Goal: Task Accomplishment & Management: Complete application form

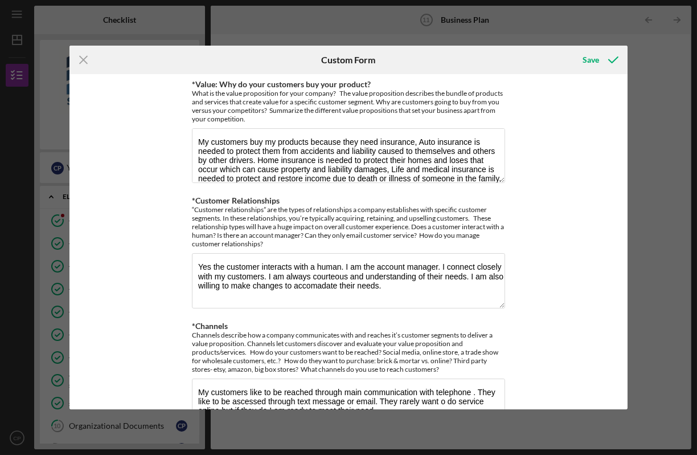
scroll to position [18, 0]
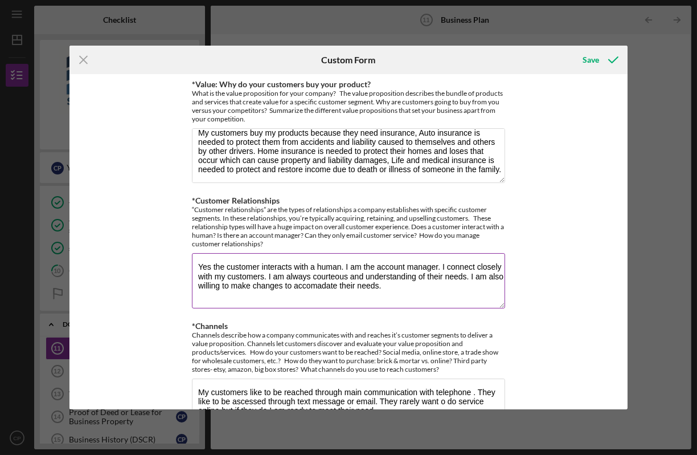
click at [303, 285] on textarea "Yes the customer interacts with a human. I am the account manager. I connect cl…" at bounding box center [348, 280] width 313 height 55
click at [387, 295] on textarea "Yes the customer interacts with a human. I am the account manager. I connect cl…" at bounding box center [348, 280] width 313 height 55
click at [264, 276] on textarea "Yes the customer interacts with a human. I am the account manager. I connect cl…" at bounding box center [348, 280] width 313 height 55
click at [264, 278] on textarea "Yes the customer interacts with a human. I am the account manager. I connect cl…" at bounding box center [348, 280] width 313 height 55
click at [401, 276] on textarea "Yes the customer interacts with a human. I am the account manager. I connect cl…" at bounding box center [348, 280] width 313 height 55
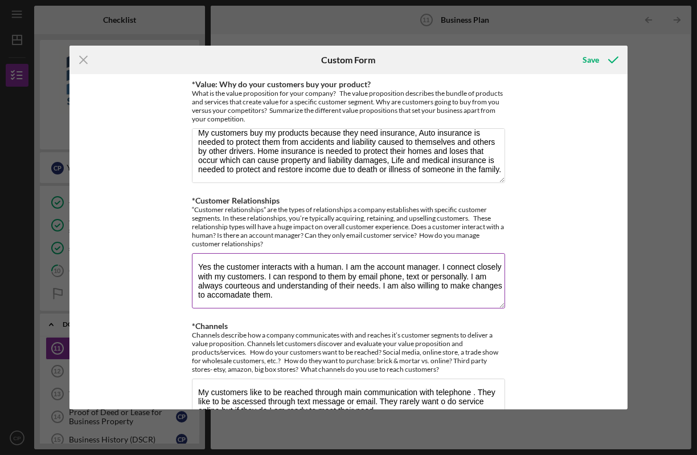
click at [378, 275] on textarea "Yes the customer interacts with a human. I am the account manager. I connect cl…" at bounding box center [348, 280] width 313 height 55
type textarea "Yes the customer interacts with a human. I am the account manager. I connect cl…"
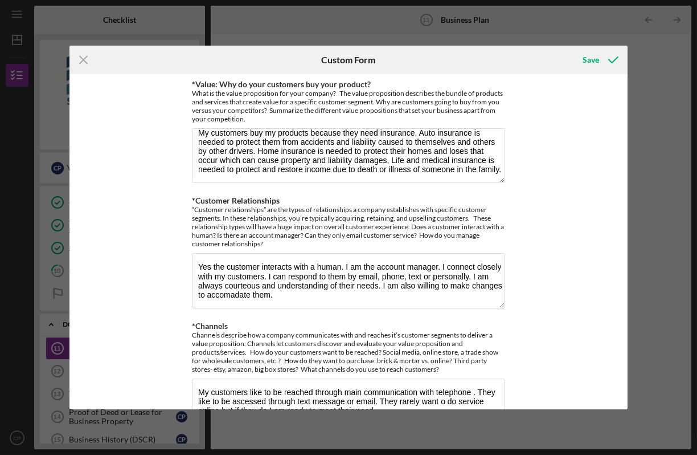
click at [623, 390] on div "*Value: Why do your customers buy your product? What is the value proposition f…" at bounding box center [349, 241] width 558 height 335
click at [630, 238] on div "Icon/Menu Close Custom Form Save *Value: Why do your customers buy your product…" at bounding box center [348, 227] width 697 height 455
click at [627, 238] on div "Icon/Menu Close Custom Form Save *Value: Why do your customers buy your product…" at bounding box center [348, 227] width 697 height 455
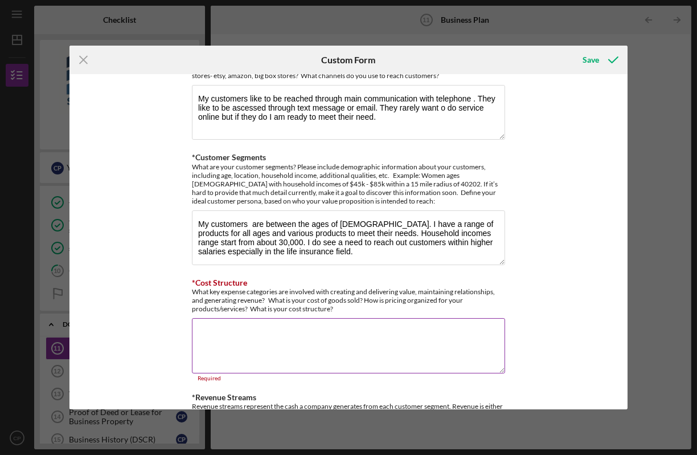
click at [263, 346] on textarea "*Cost Structure" at bounding box center [348, 345] width 313 height 55
click at [240, 351] on textarea "*Cost Structure" at bounding box center [348, 345] width 313 height 55
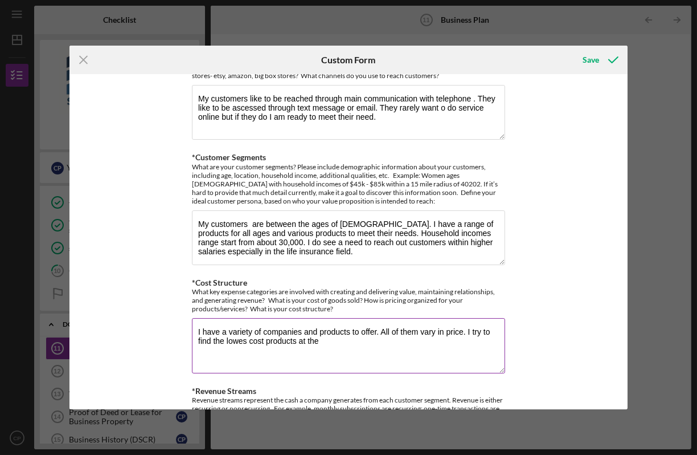
click at [244, 341] on textarea "I have a variety of companies and products to offer. All of them vary in price.…" at bounding box center [348, 345] width 313 height 55
click at [320, 339] on textarea "I have a variety of companies and products to offer. All of them vary in price.…" at bounding box center [348, 345] width 313 height 55
type textarea "I have a variety of companies and products to offer. All of them vary in price.…"
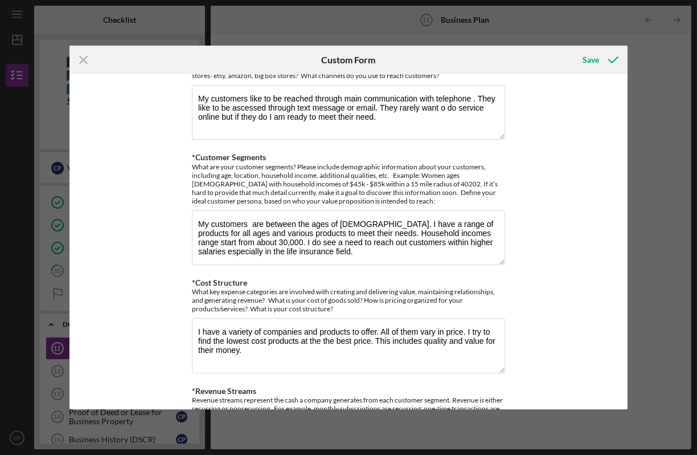
scroll to position [391, 0]
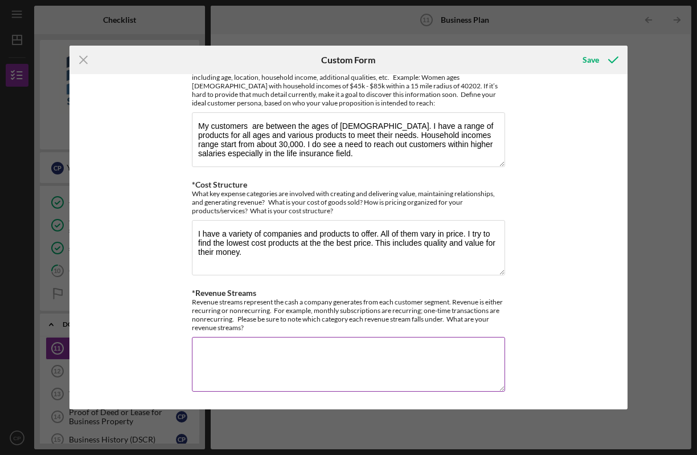
click at [208, 348] on textarea "*Revenue Streams" at bounding box center [348, 364] width 313 height 55
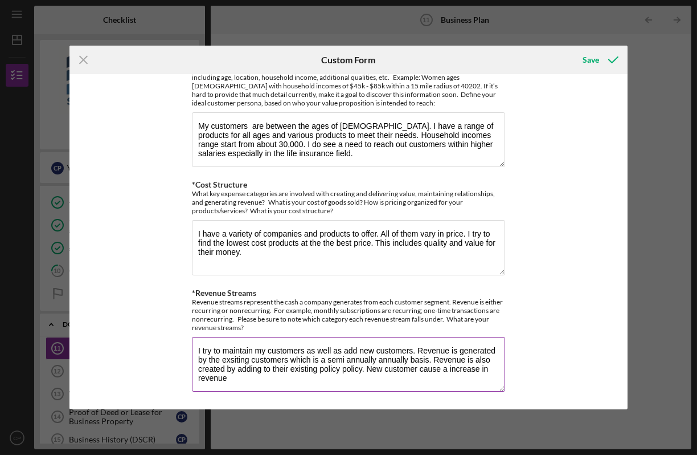
click at [235, 358] on textarea "I try to maintain my customers as well as add new customers. Revenue is generat…" at bounding box center [348, 364] width 313 height 55
click at [239, 360] on textarea "I try to maintain my customers as well as add new customers. Revenue is generat…" at bounding box center [348, 364] width 313 height 55
click at [234, 379] on textarea "I try to maintain my customers as well as add new customers. Revenue is generat…" at bounding box center [348, 364] width 313 height 55
click at [339, 368] on textarea "I try to maintain my customers as well as add new customers. Revenue is generat…" at bounding box center [348, 364] width 313 height 55
click at [392, 367] on textarea "I try to maintain my customers as well as add new customers. Revenue is generat…" at bounding box center [348, 364] width 313 height 55
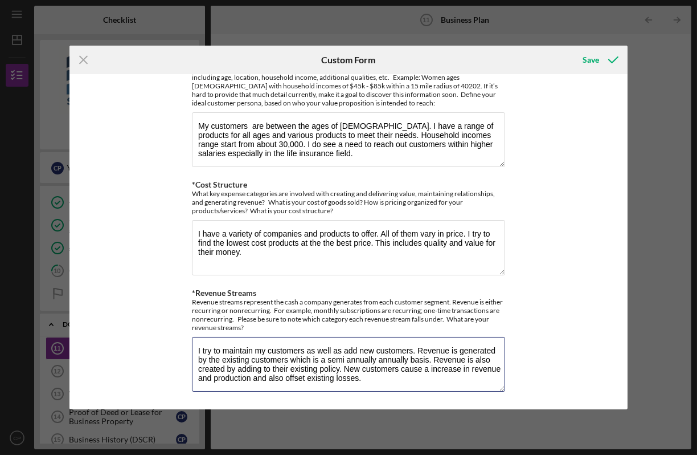
type textarea "I try to maintain my customers as well as add new customers. Revenue is generat…"
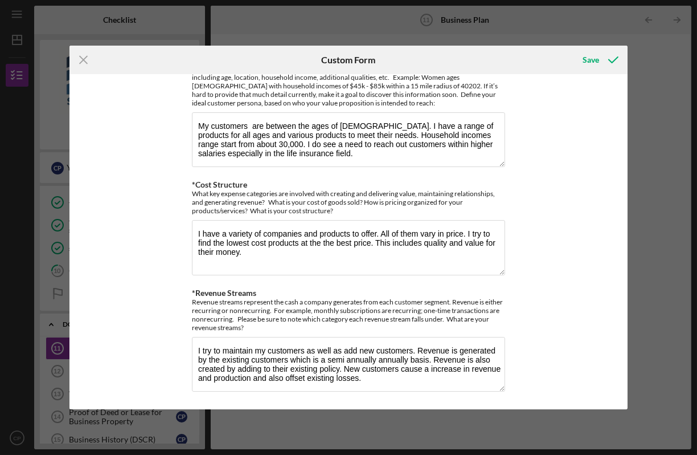
click at [627, 217] on div "Icon/Menu Close Custom Form Save *Value: Why do your customers buy your product…" at bounding box center [348, 227] width 697 height 455
click at [623, 226] on div "*Value: Why do your customers buy your product? What is the value proposition f…" at bounding box center [349, 241] width 558 height 335
click at [625, 246] on div "*Value: Why do your customers buy your product? What is the value proposition f…" at bounding box center [349, 241] width 558 height 335
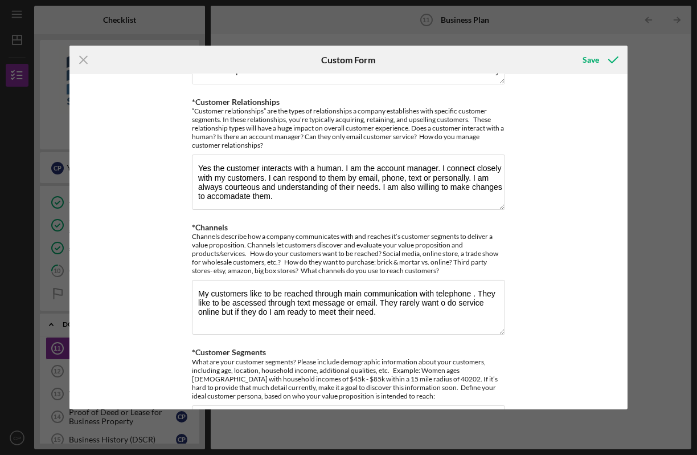
click at [624, 108] on div "*Value: Why do your customers buy your product? What is the value proposition f…" at bounding box center [349, 241] width 558 height 335
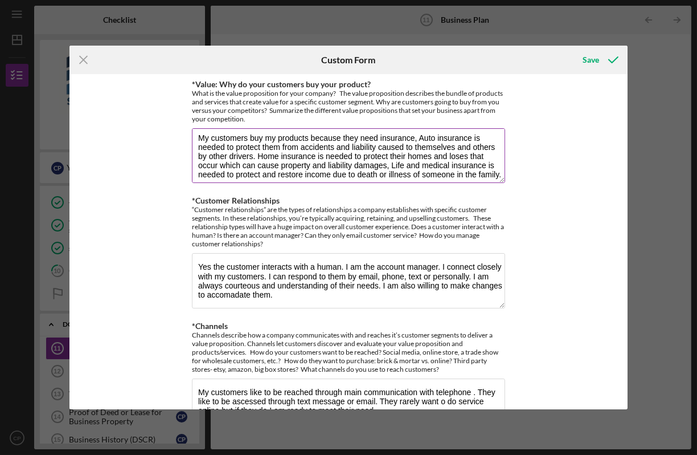
scroll to position [0, 0]
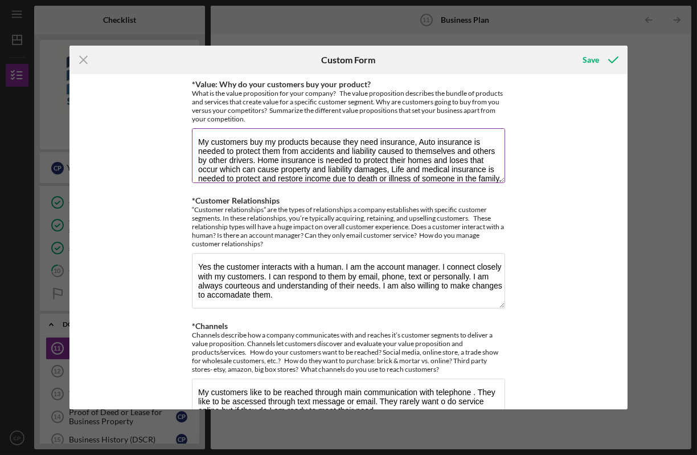
click at [413, 142] on textarea "My customers buy my products because they need insurance, Auto insurance is nee…" at bounding box center [348, 155] width 313 height 55
click at [490, 178] on textarea "My customers buy my products because they know that I will always offer them a …" at bounding box center [348, 155] width 313 height 55
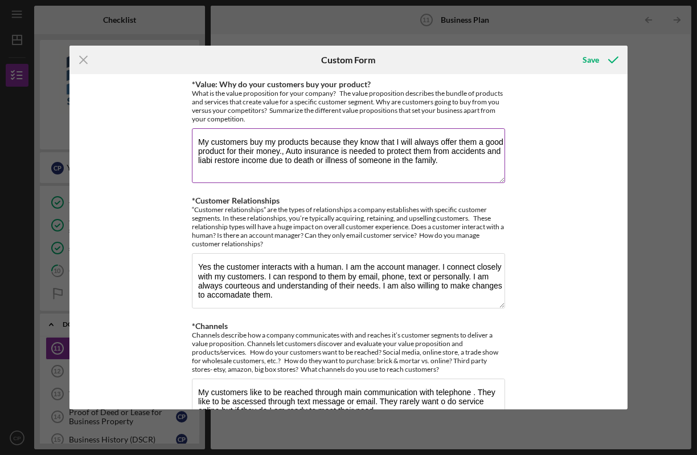
click at [437, 157] on textarea "My customers buy my products because they know that I will always offer them a …" at bounding box center [348, 155] width 313 height 55
click at [456, 149] on textarea "My customers buy my products because they know that I will always offer them a …" at bounding box center [348, 155] width 313 height 55
click at [317, 159] on textarea "My customers buy my products because they know that I will always offer them a …" at bounding box center [348, 155] width 313 height 55
click at [461, 147] on textarea "My customers buy my products because they know that I will always offer them a …" at bounding box center [348, 155] width 313 height 55
click at [308, 162] on textarea "My customers buy my products because they know that I will always offer them a …" at bounding box center [348, 155] width 313 height 55
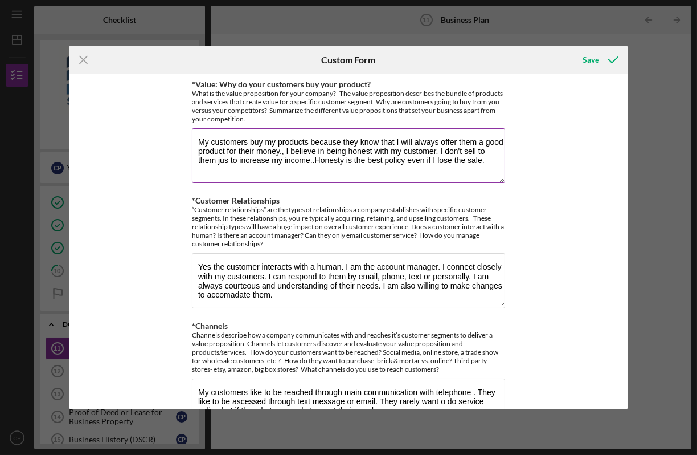
click at [313, 162] on textarea "My customers buy my products because they know that I will always offer them a …" at bounding box center [348, 155] width 313 height 55
click at [491, 161] on textarea "My customers buy my products because they know that I will always offer them a …" at bounding box center [348, 155] width 313 height 55
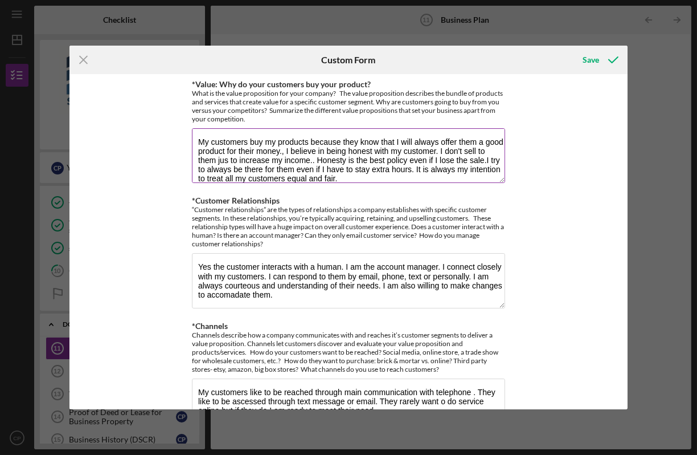
click at [211, 172] on textarea "My customers buy my products because they know that I will always offer them a …" at bounding box center [348, 155] width 313 height 55
click at [215, 168] on textarea "My customers buy my products because they know that I will always offer them a …" at bounding box center [348, 155] width 313 height 55
click at [214, 169] on textarea "My customers buy my products because they know that I will always offer them a …" at bounding box center [348, 155] width 313 height 55
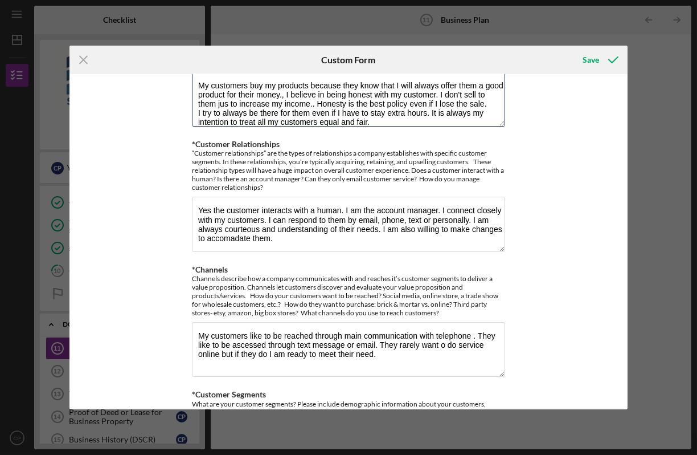
scroll to position [48, 0]
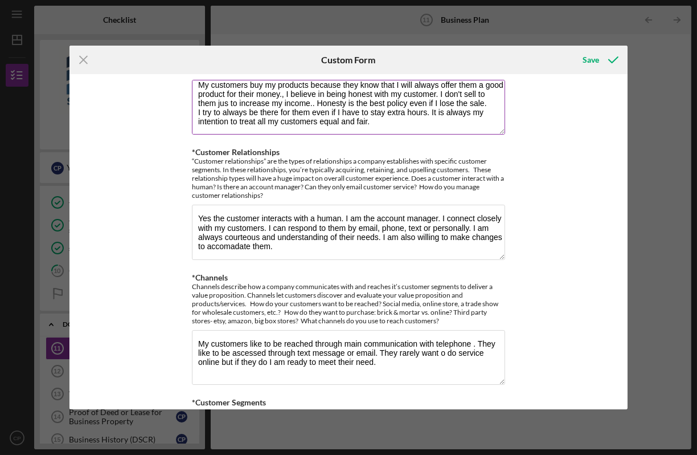
click at [235, 105] on textarea "My customers buy my products because they know that I will always offer them a …" at bounding box center [348, 107] width 313 height 55
click at [194, 112] on textarea "My customers buy my products because they know that I will always offer them a …" at bounding box center [348, 107] width 313 height 55
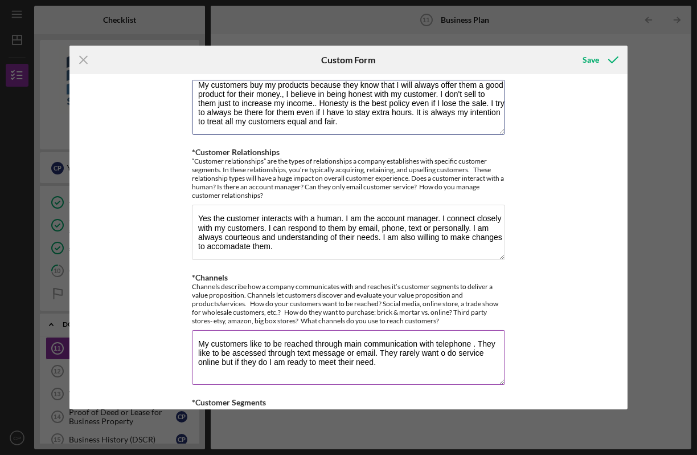
type textarea "My customers buy my products because they know that I will always offer them a …"
click at [264, 354] on textarea "My customers like to be reached through main communication with telephone . The…" at bounding box center [348, 357] width 313 height 55
click at [475, 344] on textarea "My customers like to be reached through main communication with telephone . The…" at bounding box center [348, 357] width 313 height 55
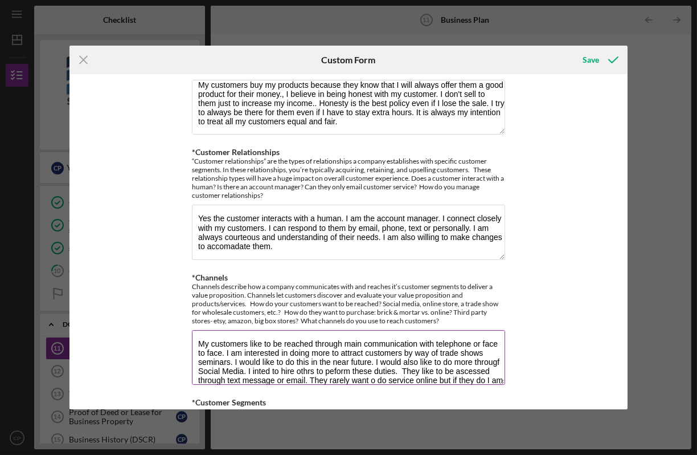
click at [356, 374] on textarea "My customers like to be reached through main communication with telephone or fa…" at bounding box center [348, 357] width 313 height 55
click at [306, 373] on textarea "My customers like to be reached through main communication with telephone or fa…" at bounding box center [348, 357] width 313 height 55
click at [310, 373] on textarea "My customers like to be reached through main communication with telephone or fa…" at bounding box center [348, 357] width 313 height 55
click at [242, 373] on textarea "My customers like to be reached through main communication with telephone or fa…" at bounding box center [348, 357] width 313 height 55
click at [391, 370] on textarea "My customers like to be reached through main communication with telephone or fa…" at bounding box center [348, 357] width 313 height 55
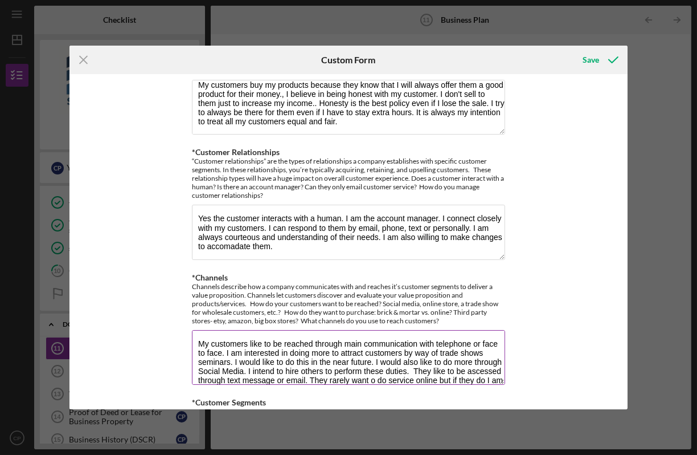
click at [493, 370] on textarea "My customers like to be reached through main communication with telephone or fa…" at bounding box center [348, 357] width 313 height 55
click at [493, 380] on textarea "My customers like to be reached through main communication with telephone or fa…" at bounding box center [348, 357] width 313 height 55
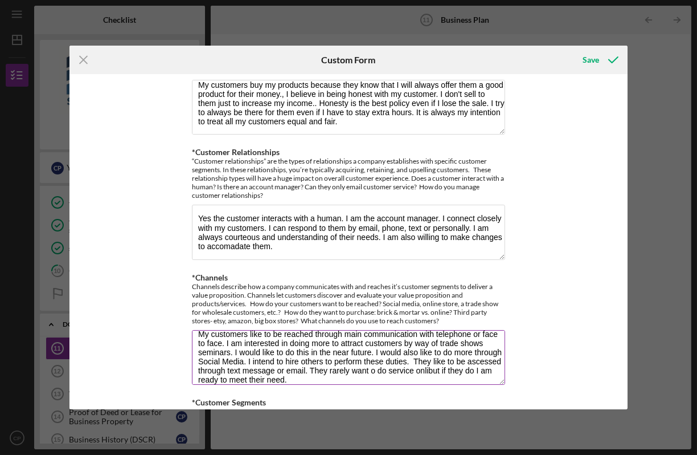
click at [348, 378] on textarea "My customers like to be reached through main communication with telephone or fa…" at bounding box center [348, 357] width 313 height 55
click at [469, 336] on textarea "My customers like to be reached through main communication with telephone or fa…" at bounding box center [348, 357] width 313 height 55
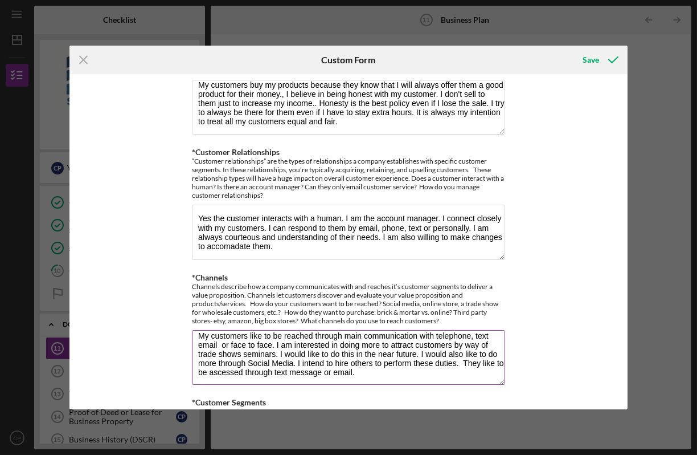
click at [221, 344] on textarea "My customers like to be reached through main communication with telephone, text…" at bounding box center [348, 357] width 313 height 55
click at [241, 354] on textarea "My customers like to be reached through main communication with telephone, text…" at bounding box center [348, 357] width 313 height 55
click at [377, 375] on textarea "My customers like to be reached through main communication with telephone, text…" at bounding box center [348, 357] width 313 height 55
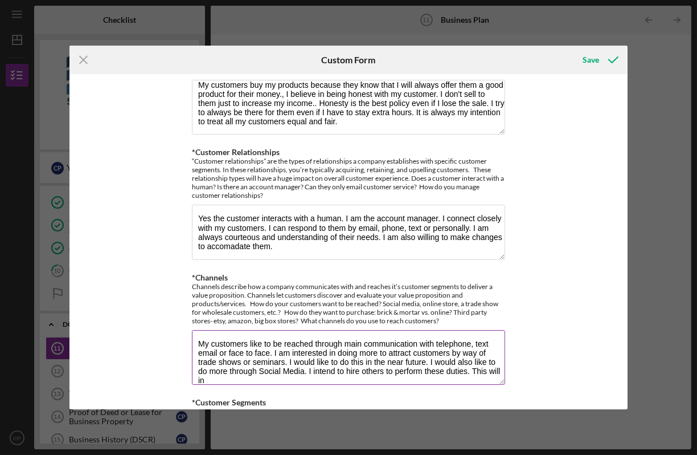
scroll to position [0, 0]
type textarea "My customers like to be reached through main communication with telephone, text…"
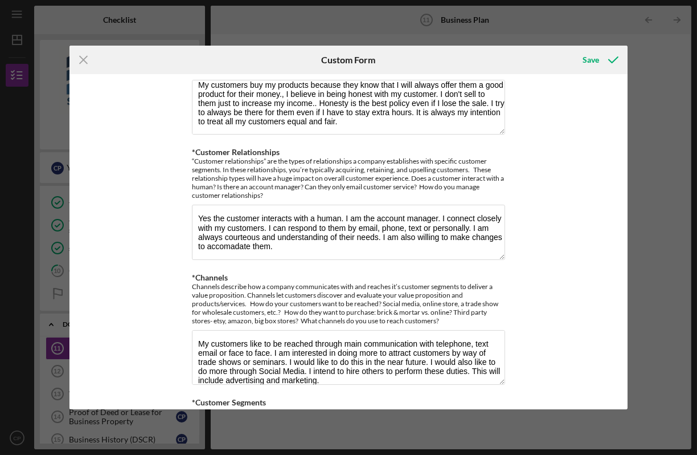
click at [623, 83] on div "*Value: Why do your customers buy your product? What is the value proposition f…" at bounding box center [349, 241] width 558 height 335
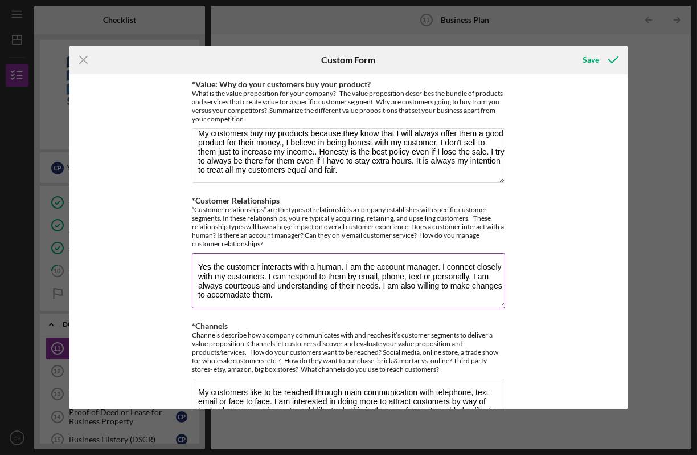
click at [234, 296] on textarea "Yes the customer interacts with a human. I am the account manager. I connect cl…" at bounding box center [348, 280] width 313 height 55
click at [271, 300] on textarea "Yes the customer interacts with a human. I am the account manager. I connect cl…" at bounding box center [348, 280] width 313 height 55
click at [219, 296] on textarea "Yes the customer interacts with a human. I am the account manager. I connect cl…" at bounding box center [348, 280] width 313 height 55
click at [280, 299] on textarea "Yes the customer interacts with a human. I am the account manager. I connect cl…" at bounding box center [348, 280] width 313 height 55
click at [225, 296] on textarea "Yes the customer interacts with a human. I am the account manager. I connect cl…" at bounding box center [348, 280] width 313 height 55
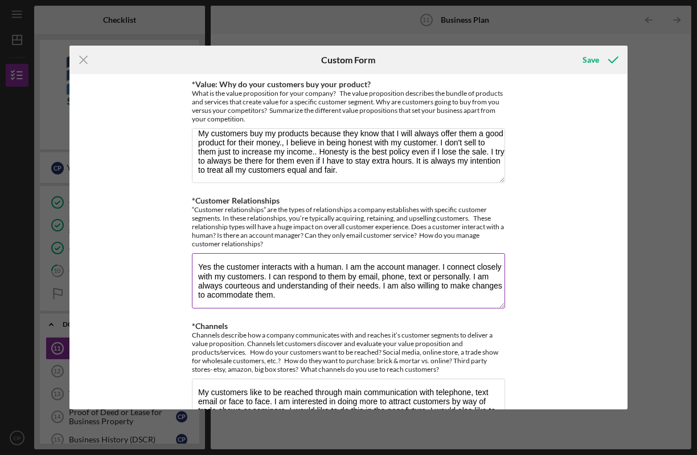
click at [280, 299] on textarea "Yes the customer interacts with a human. I am the account manager. I connect cl…" at bounding box center [348, 280] width 313 height 55
click at [254, 298] on textarea "Yes the customer interacts with a human. I am the account manager. I connect cl…" at bounding box center [348, 280] width 313 height 55
click at [236, 296] on textarea "Yes the customer interacts with a human. I am the account manager. I connect cl…" at bounding box center [348, 280] width 313 height 55
type textarea "Yes the customer interacts with a human. I am the account manager. I connect cl…"
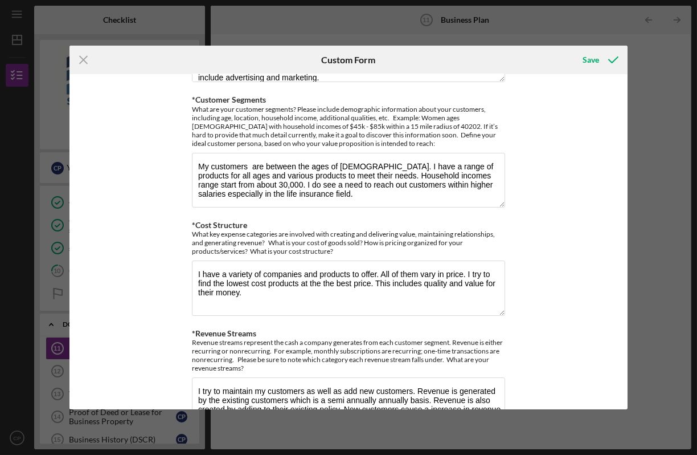
scroll to position [391, 0]
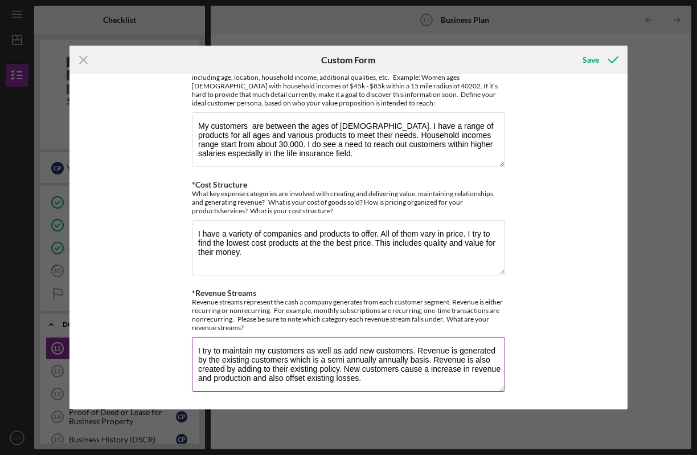
click at [375, 358] on textarea "I try to maintain my customers as well as add new customers. Revenue is generat…" at bounding box center [348, 364] width 313 height 55
click at [401, 361] on textarea "I try to maintain my customers as well as add new customers. Revenue is generat…" at bounding box center [348, 364] width 313 height 55
type textarea "I try to maintain my customers as well as add new customers. Revenue is generat…"
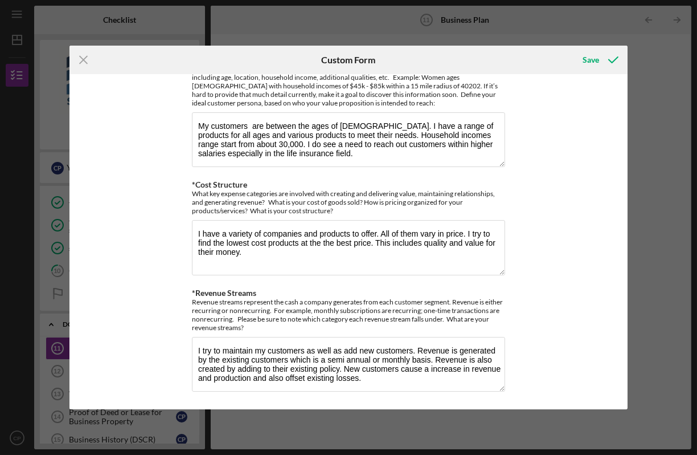
scroll to position [99, 0]
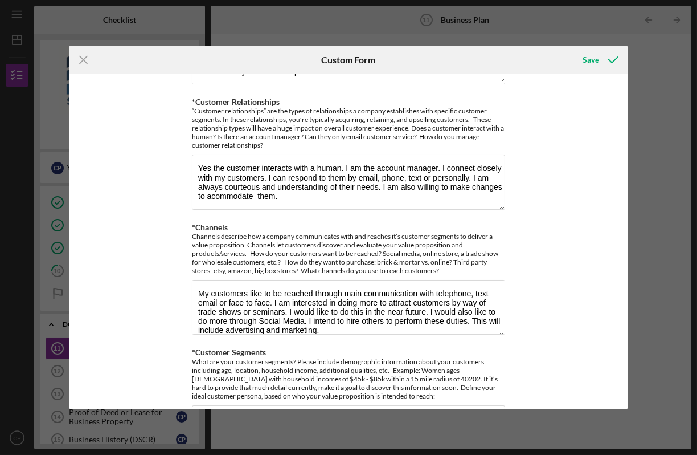
click at [623, 104] on div "*Value: Why do your customers buy your product? What is the value proposition f…" at bounding box center [349, 241] width 558 height 335
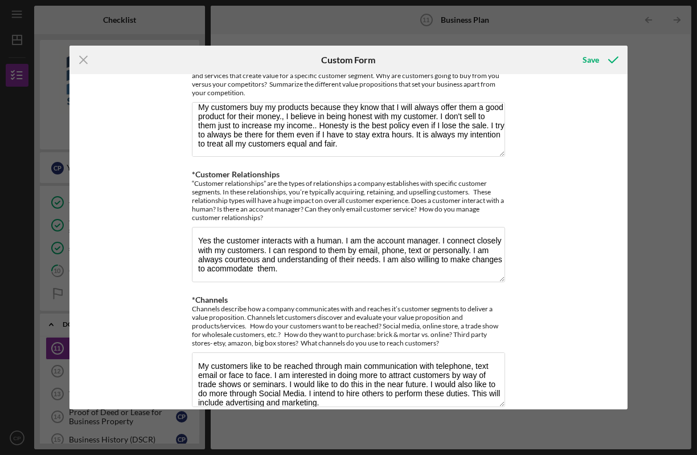
scroll to position [0, 0]
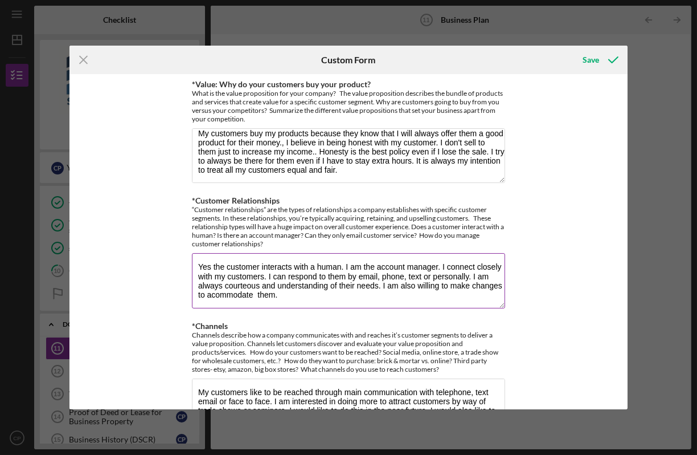
click at [211, 294] on textarea "Yes the customer interacts with a human. I am the account manager. I connect cl…" at bounding box center [348, 280] width 313 height 55
click at [291, 298] on textarea "Yes the customer interacts with a human. I am the account manager. I connect cl…" at bounding box center [348, 280] width 313 height 55
type textarea "Yes the customer interacts with a human. I am the account manager. I connect cl…"
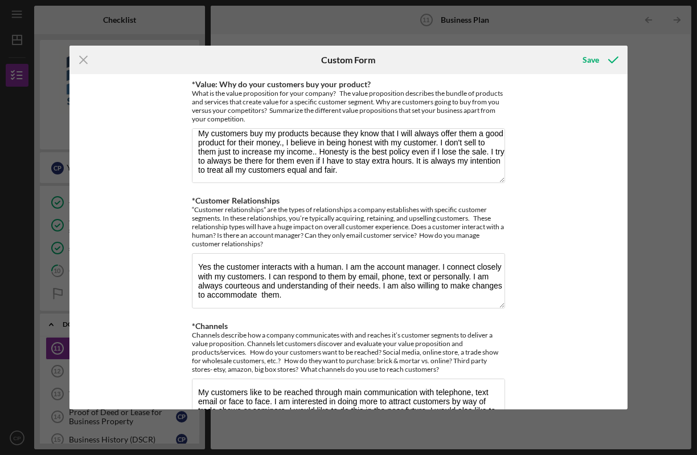
click at [624, 239] on div "*Value: Why do your customers buy your product? What is the value proposition f…" at bounding box center [349, 241] width 558 height 335
click at [590, 65] on div "Save" at bounding box center [591, 59] width 17 height 23
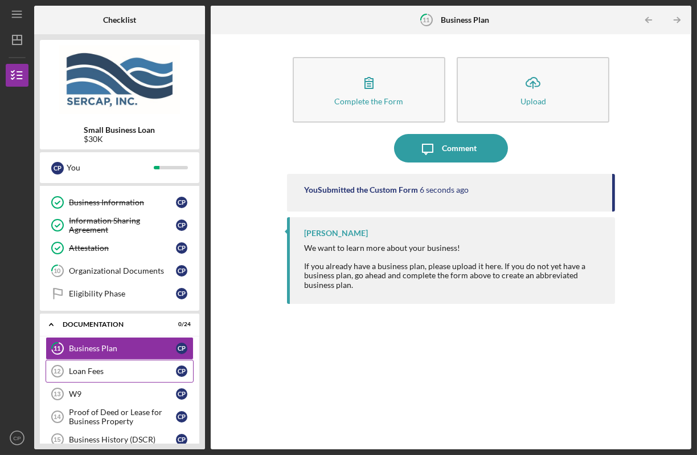
click at [81, 369] on div "Loan Fees" at bounding box center [122, 370] width 107 height 9
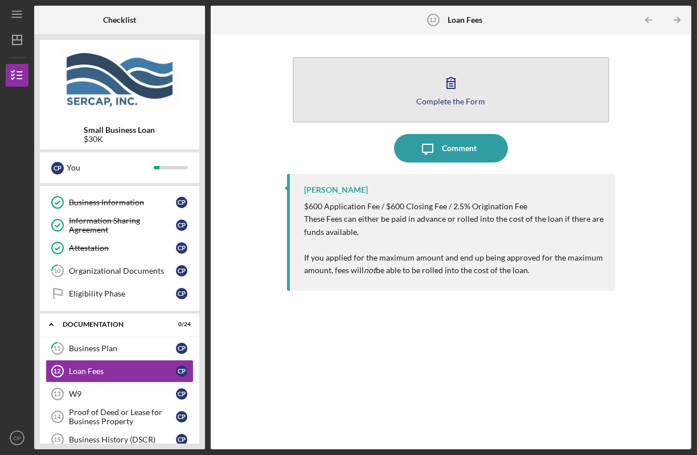
click at [432, 101] on div "Complete the Form" at bounding box center [451, 101] width 69 height 9
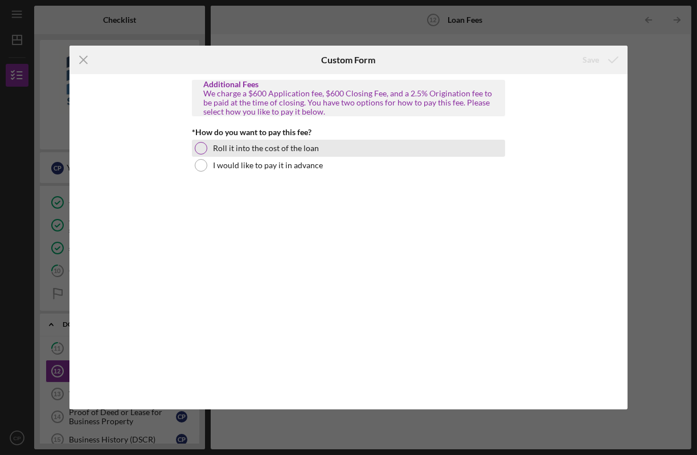
click at [202, 152] on div at bounding box center [201, 148] width 13 height 13
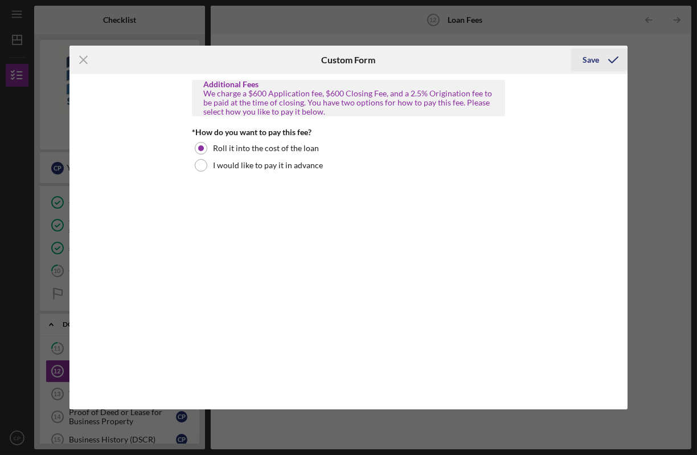
click at [593, 59] on div "Save" at bounding box center [591, 59] width 17 height 23
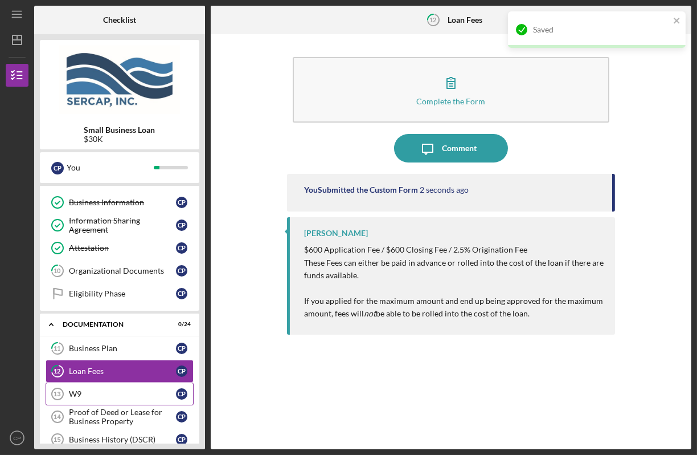
click at [82, 389] on div "W9" at bounding box center [122, 393] width 107 height 9
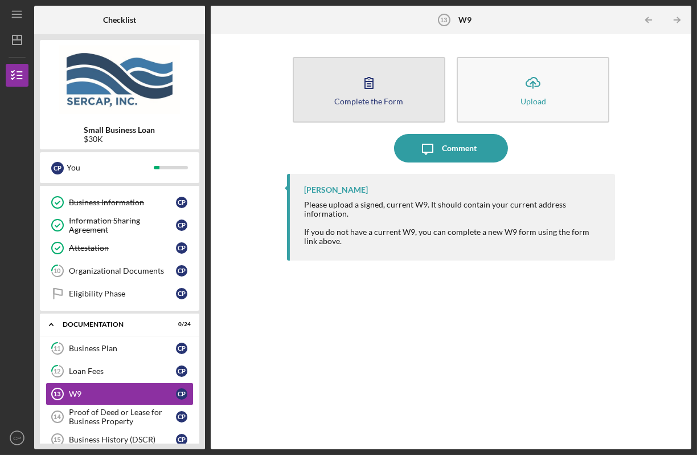
click at [391, 99] on div "Complete the Form" at bounding box center [368, 101] width 69 height 9
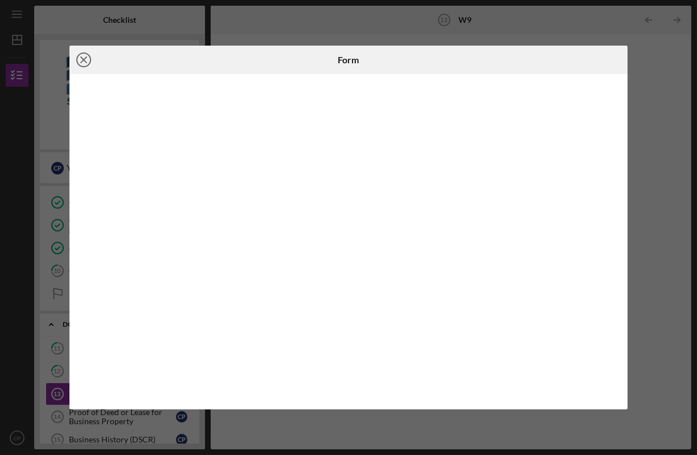
click at [84, 55] on icon "Icon/Close" at bounding box center [84, 60] width 28 height 28
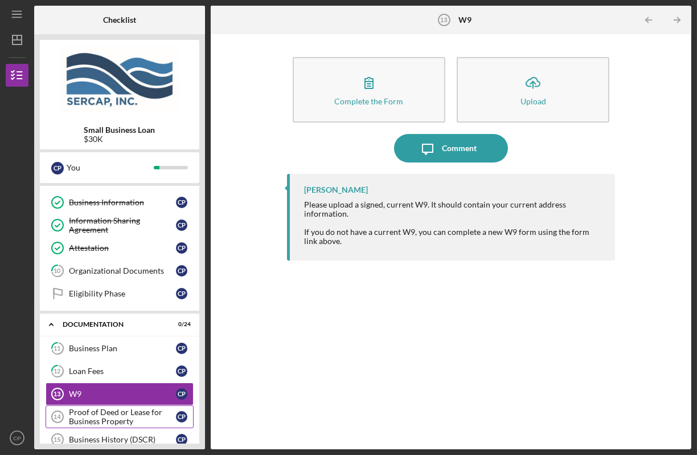
click at [117, 413] on div "Proof of Deed or Lease for Business Property" at bounding box center [122, 416] width 107 height 18
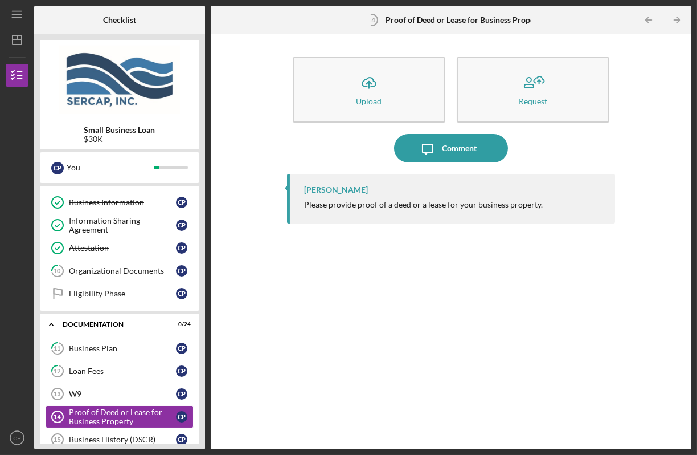
click at [420, 23] on b "Proof of Deed or Lease for Business Property" at bounding box center [465, 19] width 159 height 9
click at [376, 22] on icon "Proof of Deed or Lease for Business Property 14" at bounding box center [372, 20] width 28 height 28
click at [448, 144] on div "Comment" at bounding box center [459, 148] width 35 height 28
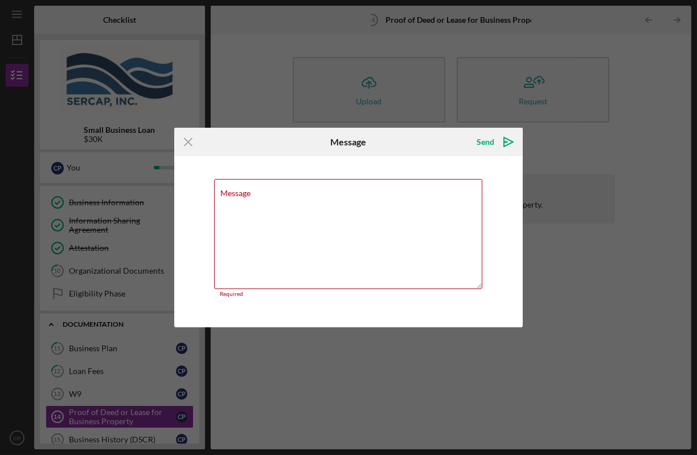
drag, startPoint x: 303, startPoint y: 223, endPoint x: 633, endPoint y: 160, distance: 336.5
click at [633, 160] on div "Icon/Menu Close Message Send Icon/icon-invite-send Message Required Cancel Send…" at bounding box center [348, 227] width 697 height 455
click at [643, 63] on div "Icon/Menu Close Message Send Icon/icon-invite-send Message Required Cancel Send…" at bounding box center [348, 227] width 697 height 455
click at [185, 137] on icon "Icon/Menu Close" at bounding box center [188, 142] width 28 height 28
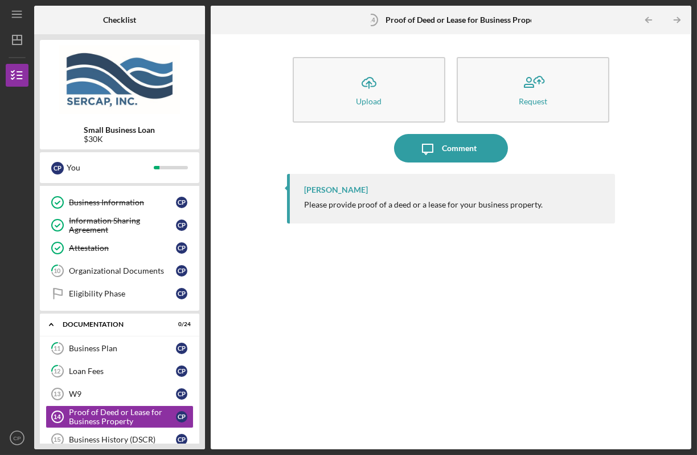
click at [377, 18] on circle at bounding box center [371, 19] width 11 height 11
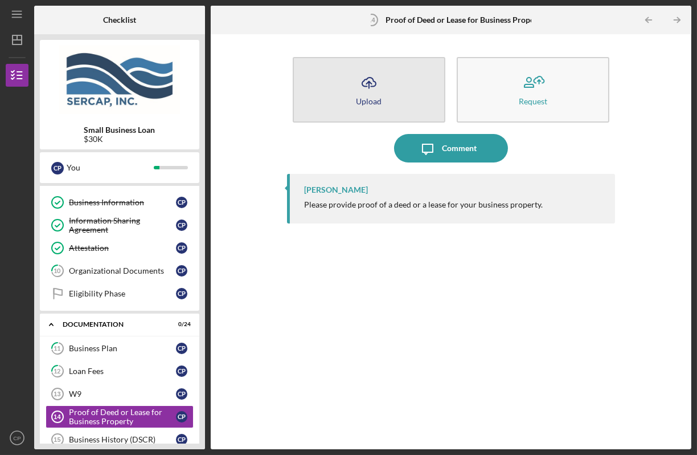
click at [405, 100] on button "Icon/Upload Upload" at bounding box center [369, 90] width 153 height 66
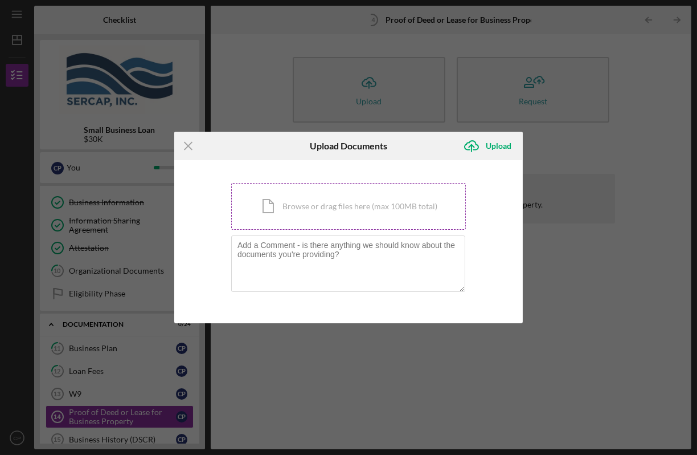
click at [328, 212] on div "Icon/Document Browse or drag files here (max 100MB total) Tap to choose files o…" at bounding box center [348, 206] width 235 height 47
click at [327, 208] on div "Icon/Document Browse or drag files here (max 100MB total) Tap to choose files o…" at bounding box center [348, 206] width 235 height 47
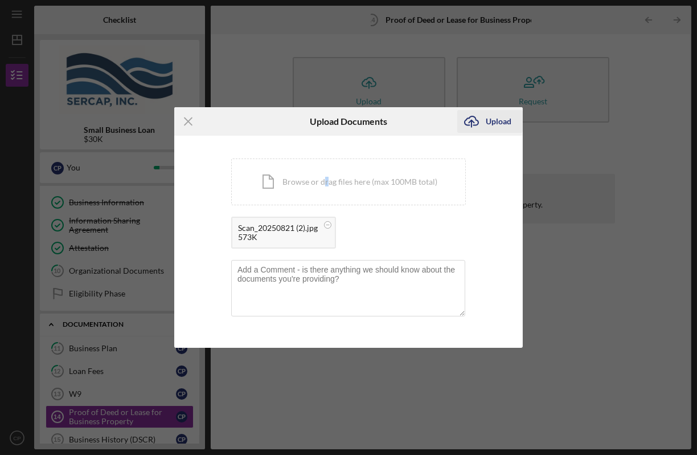
click at [499, 124] on div "Upload" at bounding box center [499, 121] width 26 height 23
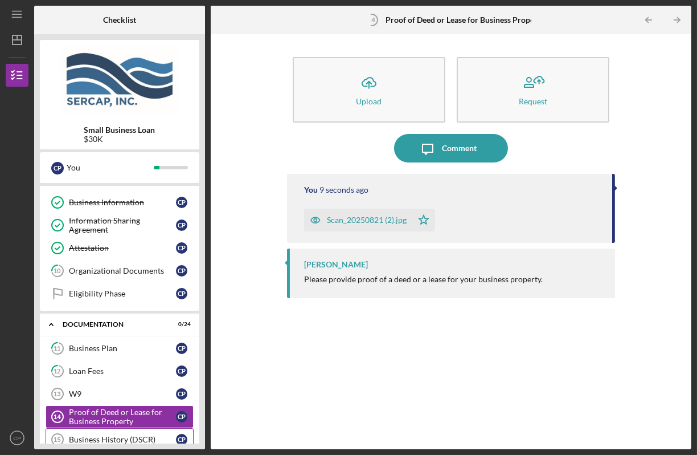
click at [116, 435] on div "Business History (DSCR)" at bounding box center [122, 439] width 107 height 9
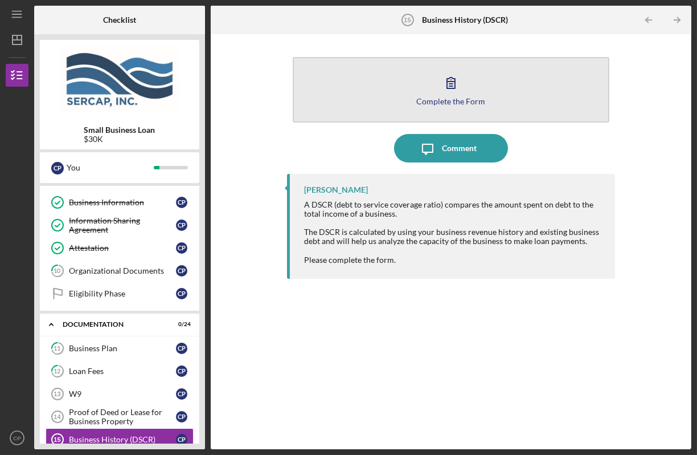
click at [446, 104] on div "Complete the Form" at bounding box center [451, 101] width 69 height 9
